Goal: Information Seeking & Learning: Learn about a topic

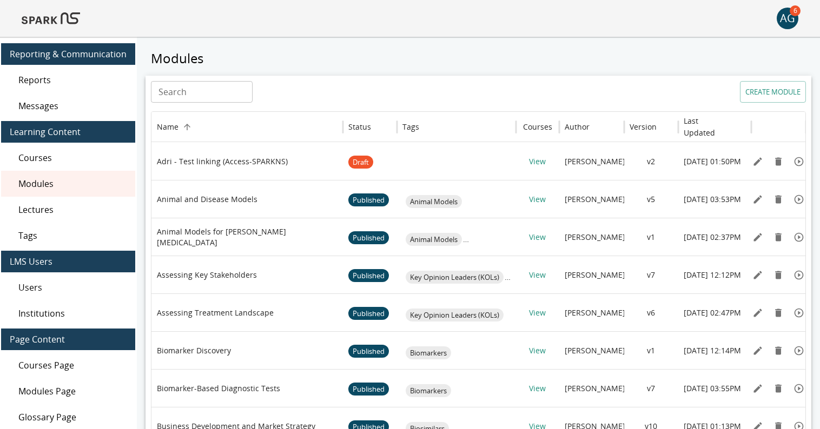
click at [47, 17] on img at bounding box center [51, 18] width 58 height 26
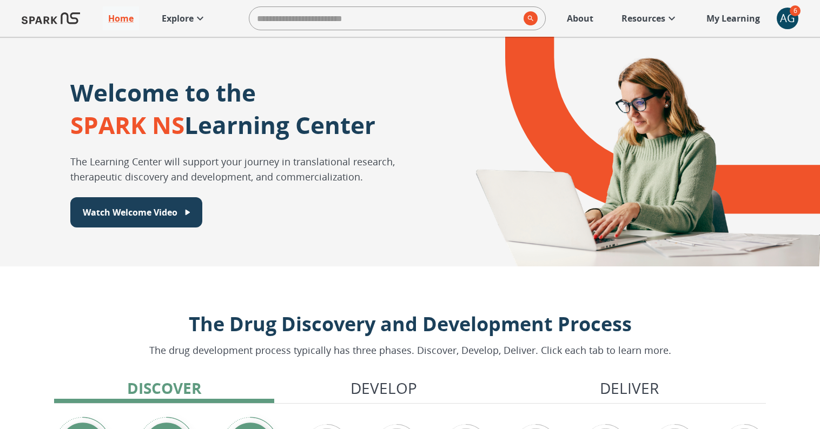
click at [191, 22] on p "Explore" at bounding box center [178, 18] width 32 height 13
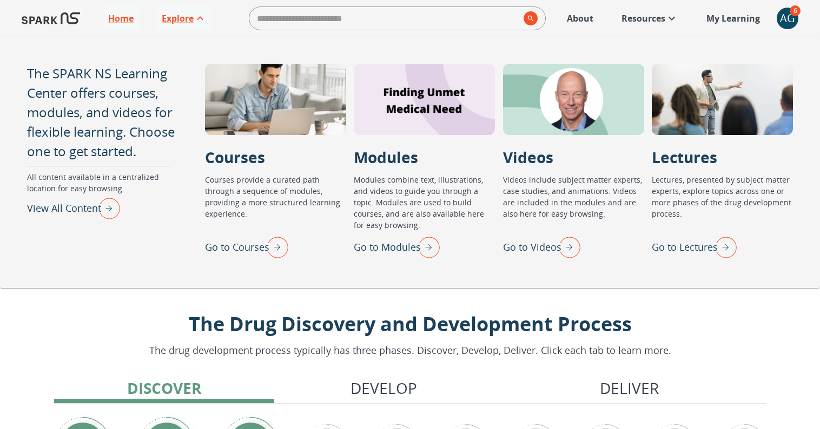
click at [682, 249] on p "Go to Lectures" at bounding box center [685, 247] width 66 height 15
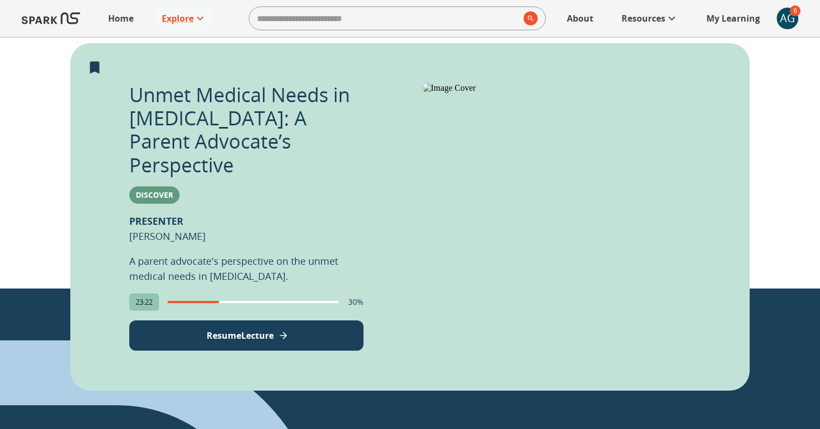
scroll to position [240, 0]
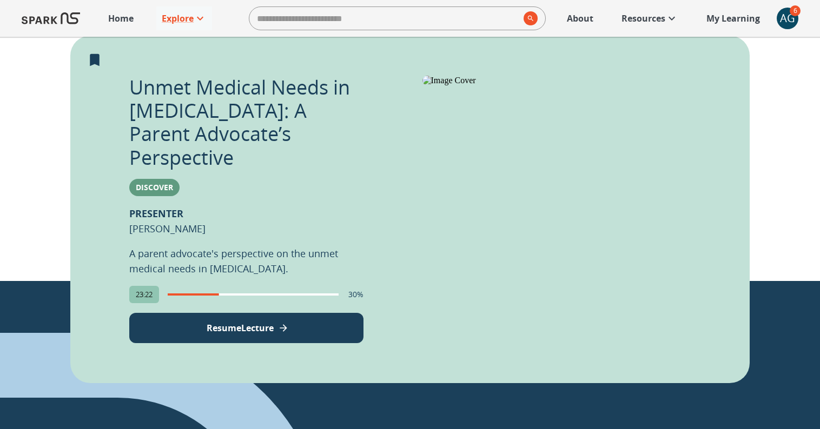
click at [318, 313] on button "Resume Lecture" at bounding box center [246, 328] width 234 height 30
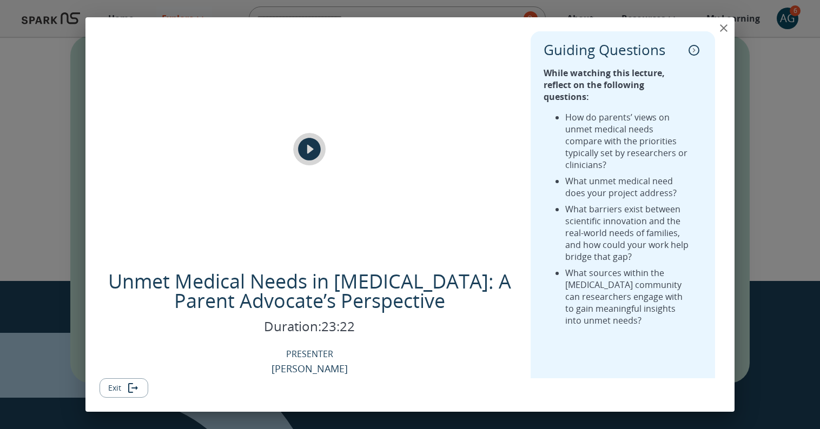
click at [309, 145] on icon "play" at bounding box center [309, 149] width 23 height 23
click at [726, 30] on icon "close" at bounding box center [724, 28] width 8 height 8
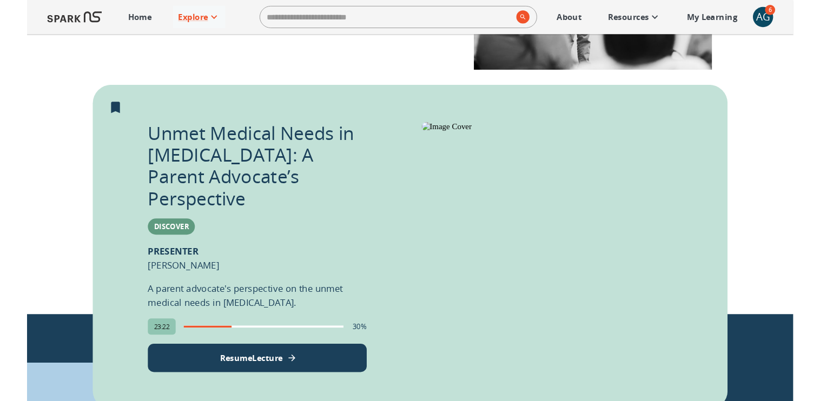
scroll to position [180, 0]
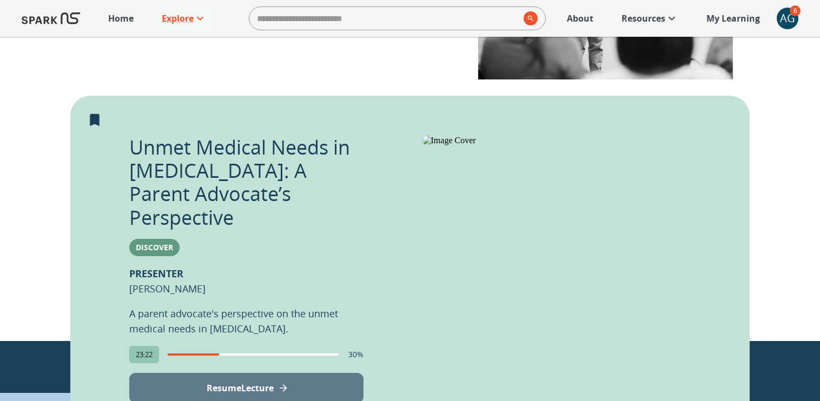
click at [230, 382] on p "Resume Lecture" at bounding box center [240, 388] width 67 height 13
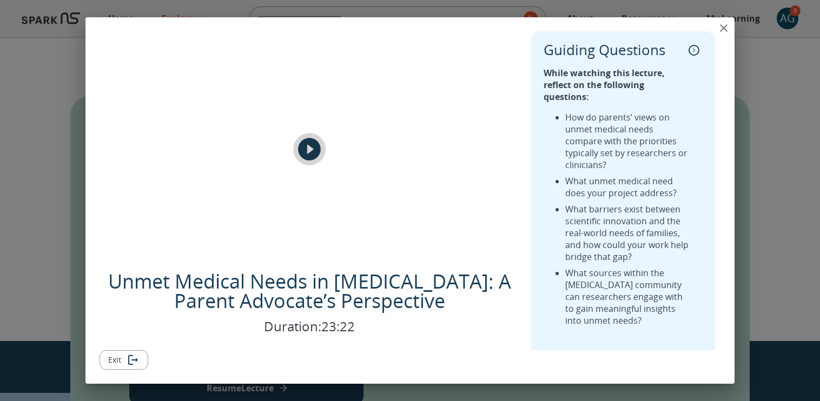
click at [309, 150] on icon "play" at bounding box center [309, 149] width 27 height 27
click at [727, 25] on icon "close" at bounding box center [723, 28] width 13 height 13
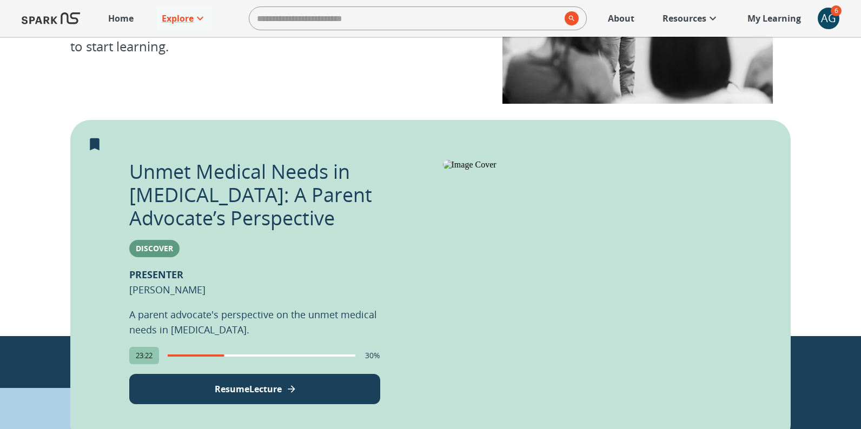
scroll to position [176, 0]
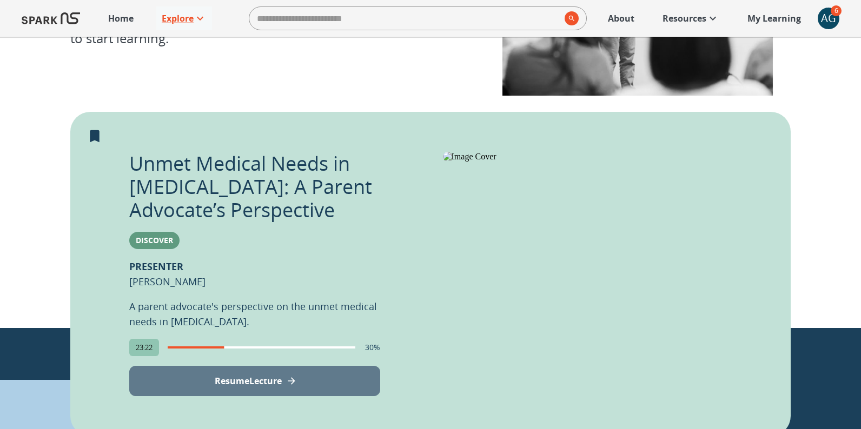
click at [270, 376] on p "Resume Lecture" at bounding box center [248, 381] width 67 height 13
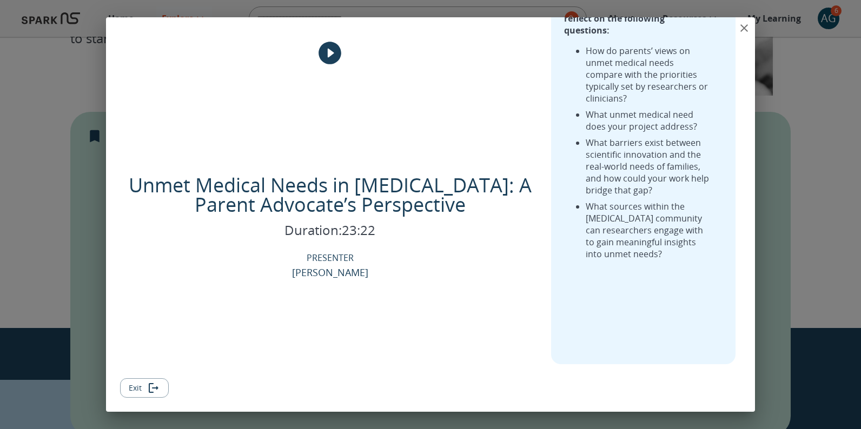
scroll to position [0, 0]
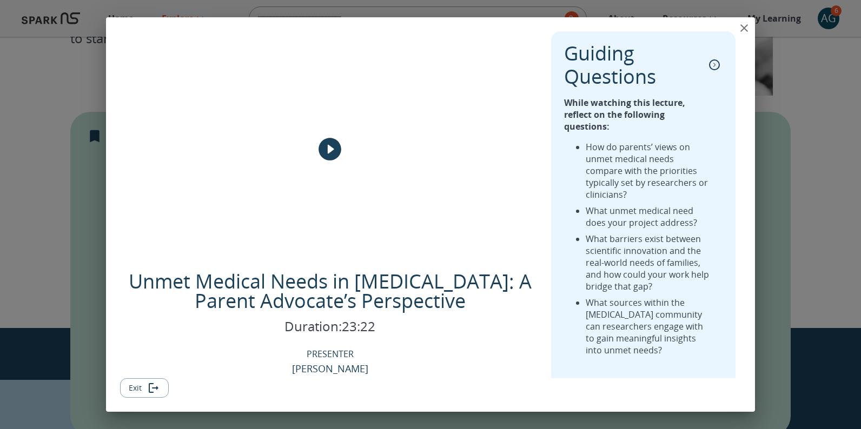
click at [742, 29] on icon "close" at bounding box center [744, 28] width 8 height 8
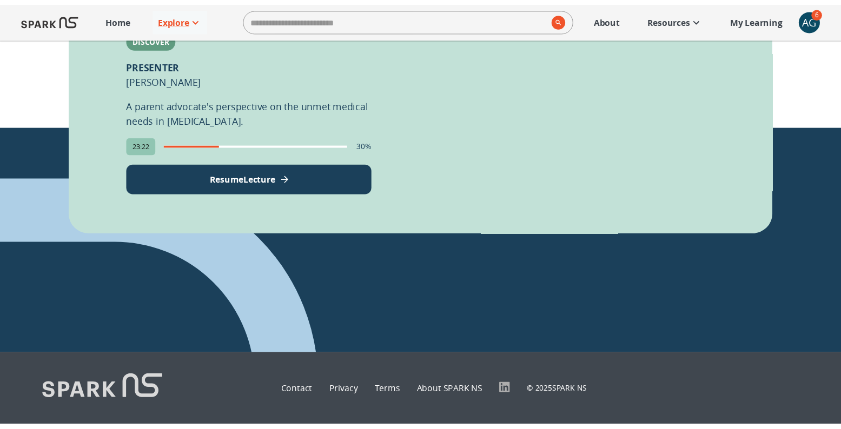
scroll to position [372, 0]
